Goal: Task Accomplishment & Management: Complete application form

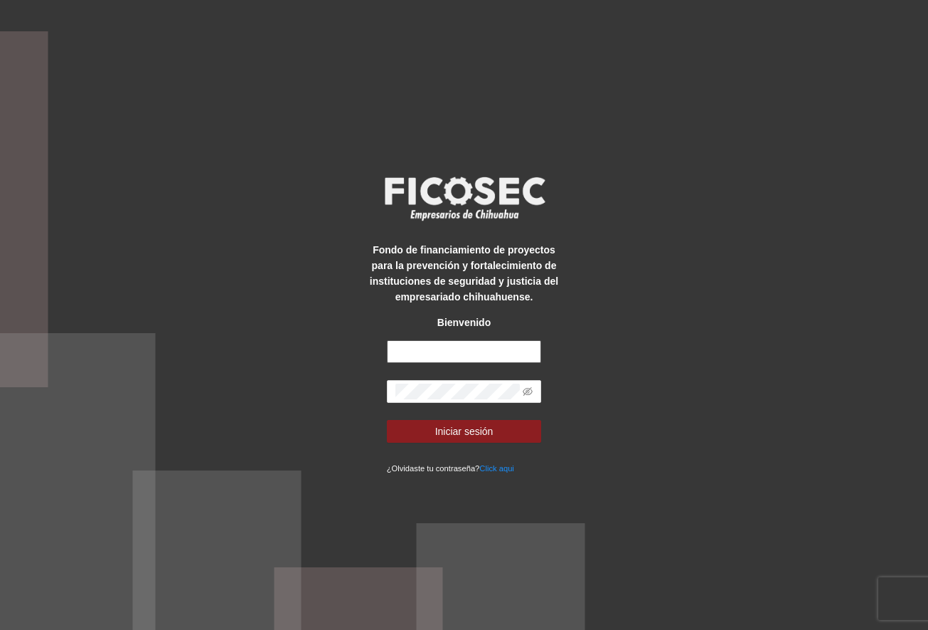
click at [413, 345] on input "text" at bounding box center [464, 351] width 155 height 23
type input "**********"
click at [387, 420] on button "Iniciar sesión" at bounding box center [464, 431] width 155 height 23
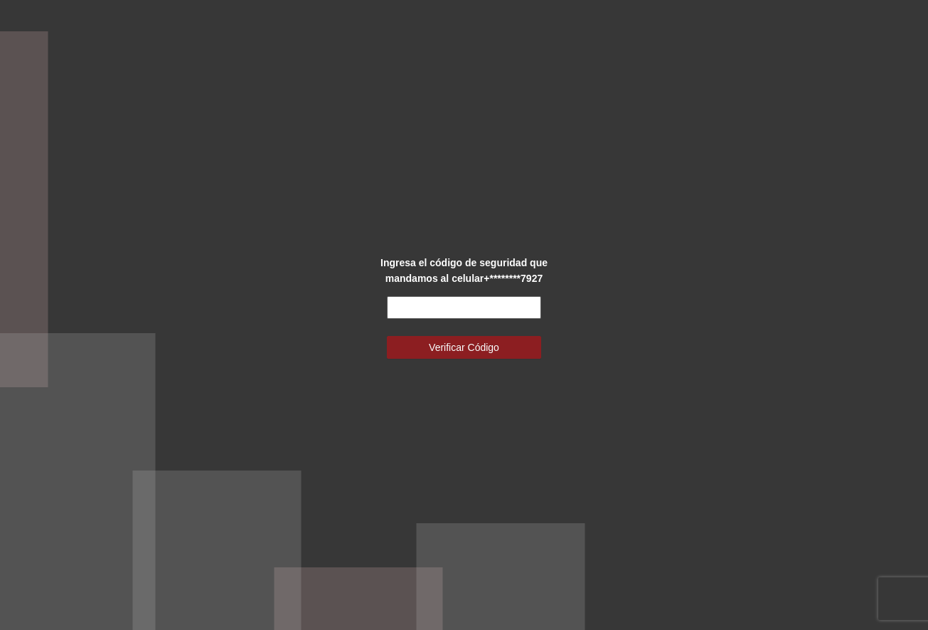
click at [473, 297] on input "text" at bounding box center [464, 307] width 155 height 23
type input "******"
click at [387, 336] on button "Verificar Código" at bounding box center [464, 347] width 155 height 23
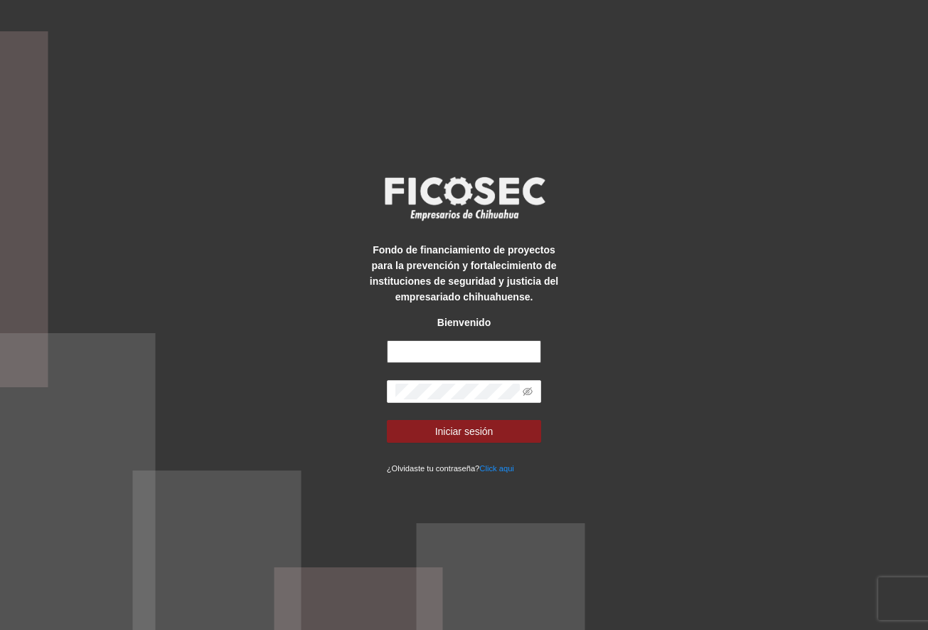
click at [522, 356] on input "text" at bounding box center [464, 351] width 155 height 23
type input "**********"
click at [387, 420] on button "Iniciar sesión" at bounding box center [464, 431] width 155 height 23
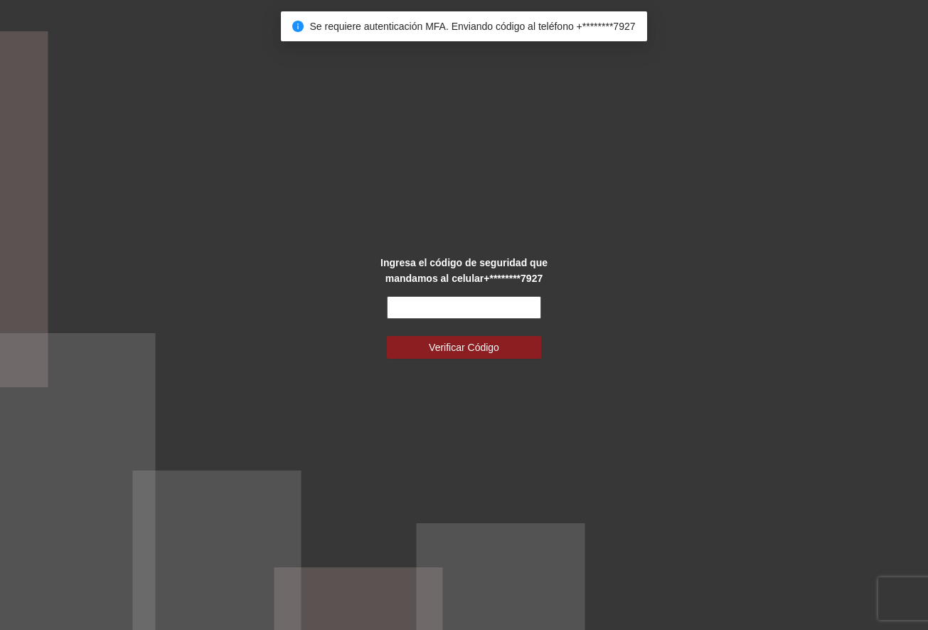
click at [482, 317] on input "text" at bounding box center [464, 307] width 155 height 23
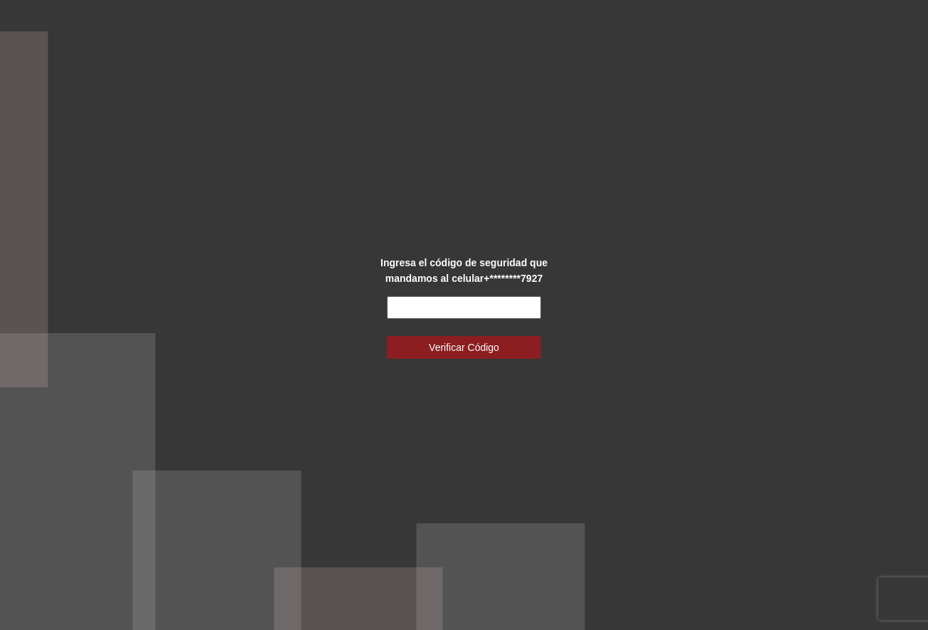
click at [470, 307] on input "text" at bounding box center [464, 307] width 155 height 23
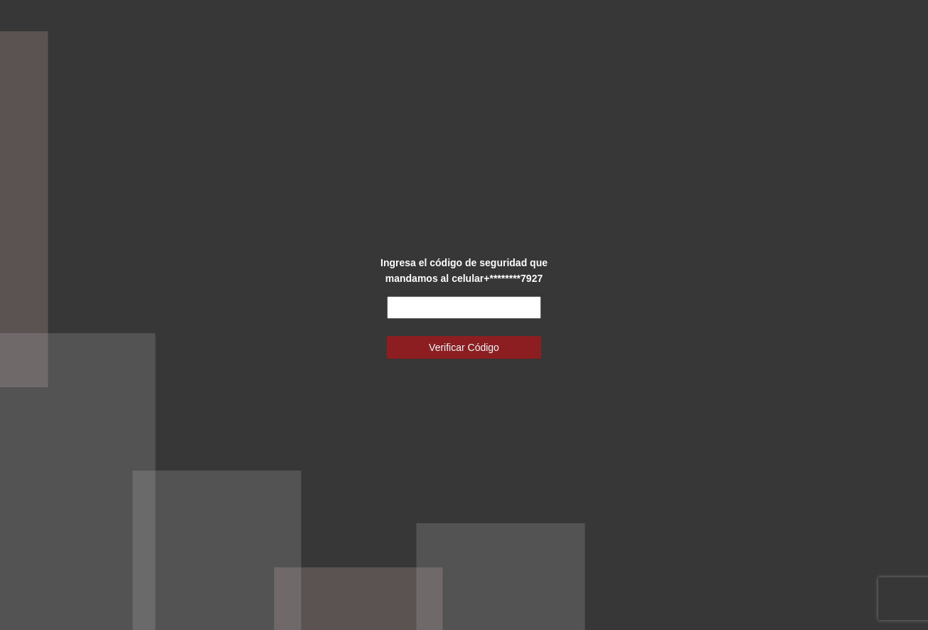
click at [470, 307] on input "text" at bounding box center [464, 307] width 155 height 23
click at [475, 288] on div "Ingresa el código de seguridad que mandamos al celular +********7927 Verificar …" at bounding box center [465, 315] width 194 height 121
click at [453, 300] on input "text" at bounding box center [464, 307] width 155 height 23
type input "******"
click at [387, 336] on button "Verificar Código" at bounding box center [464, 347] width 155 height 23
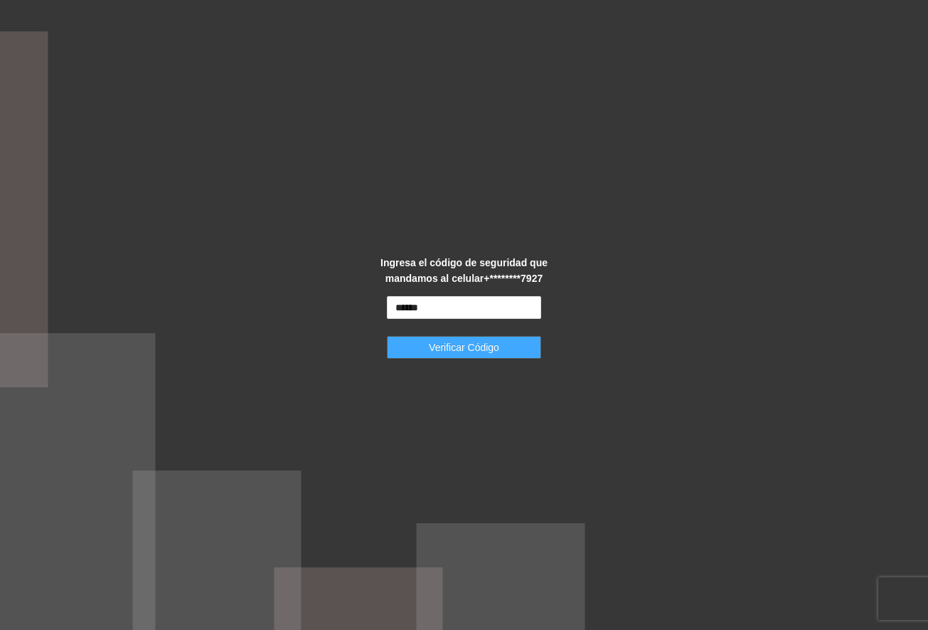
click at [414, 353] on button "Verificar Código" at bounding box center [464, 347] width 155 height 23
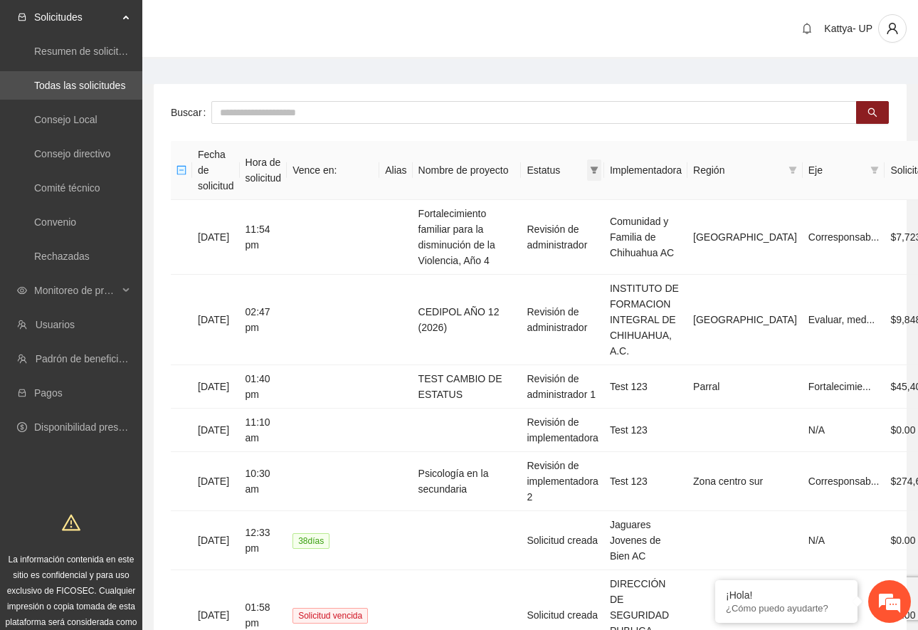
click at [601, 159] on span at bounding box center [594, 169] width 14 height 21
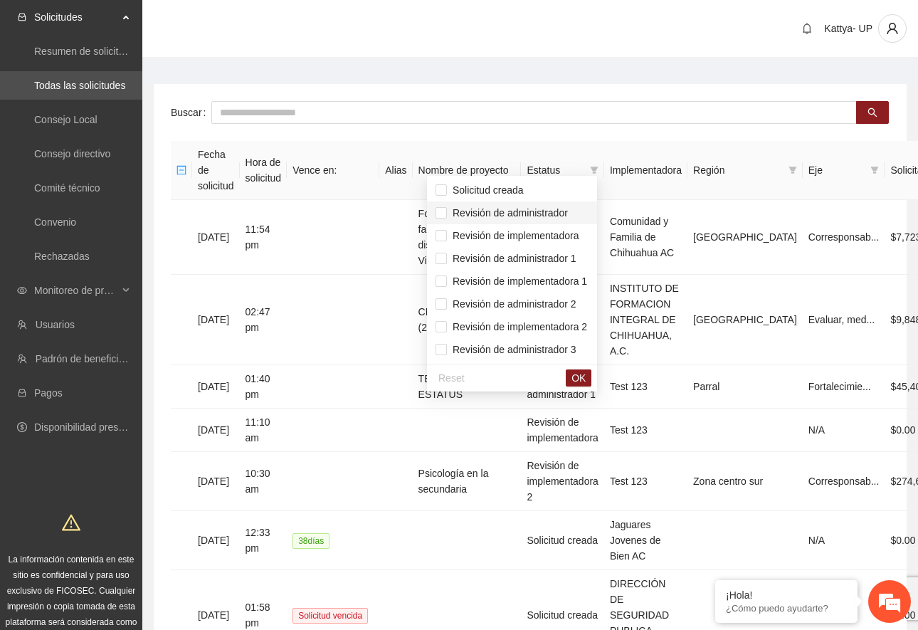
click at [569, 209] on span "Revisión de administrador" at bounding box center [511, 213] width 153 height 16
click at [549, 256] on span "Revisión de administrador 1" at bounding box center [511, 258] width 129 height 11
click at [591, 386] on button "OK" at bounding box center [579, 377] width 26 height 17
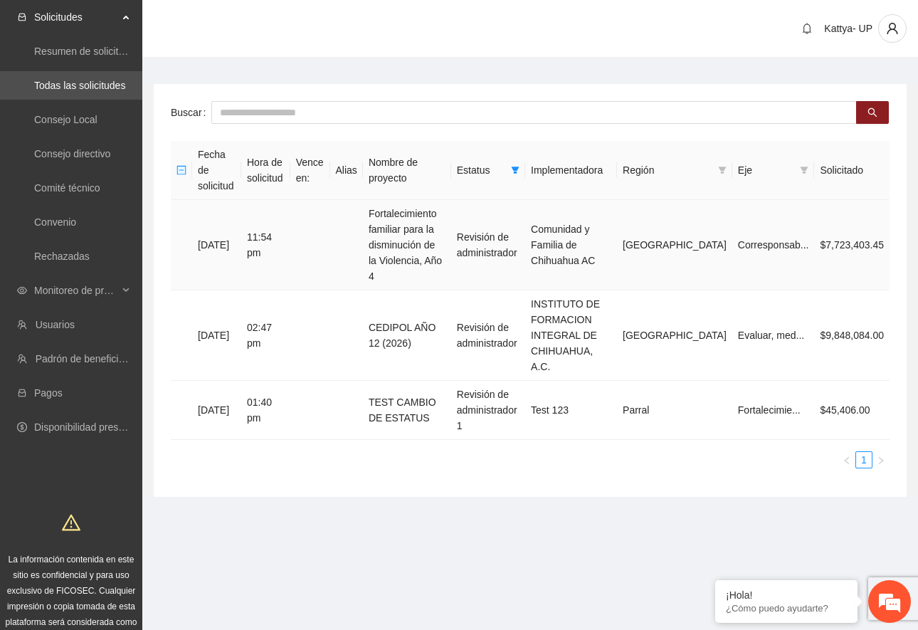
click at [407, 211] on td "Fortalecimiento familiar para la disminución de la Violencia, Año 4" at bounding box center [407, 245] width 88 height 90
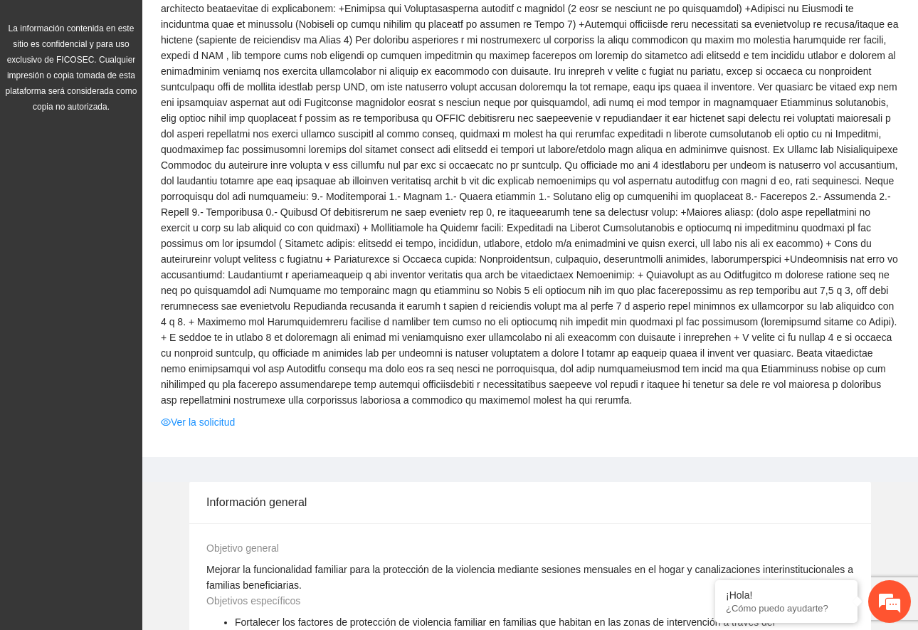
scroll to position [580, 0]
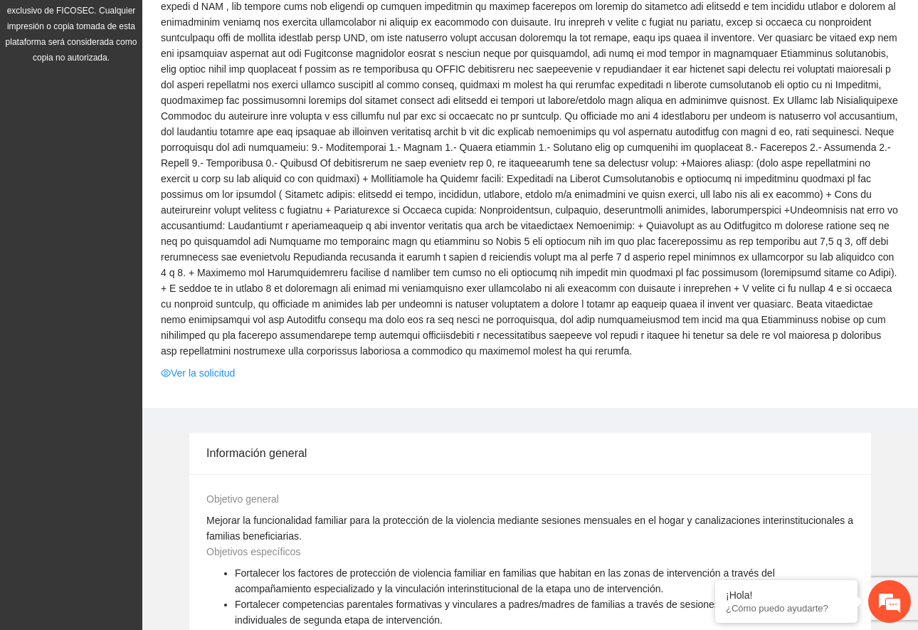
click at [190, 339] on span at bounding box center [530, 6] width 739 height 704
click at [196, 365] on link "Ver la solicitud" at bounding box center [198, 373] width 74 height 16
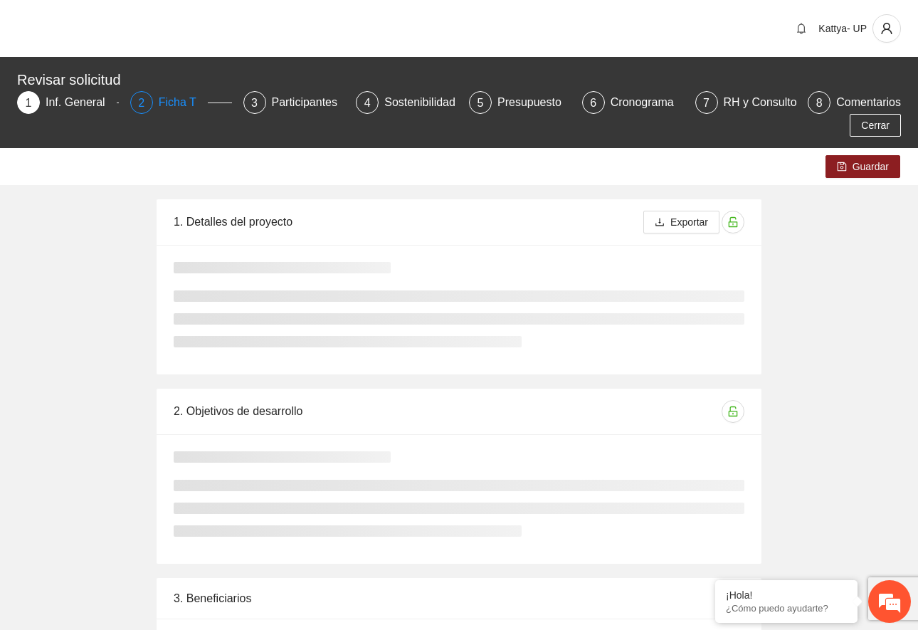
click at [166, 102] on div "Ficha T" at bounding box center [183, 102] width 49 height 23
